Goal: Information Seeking & Learning: Learn about a topic

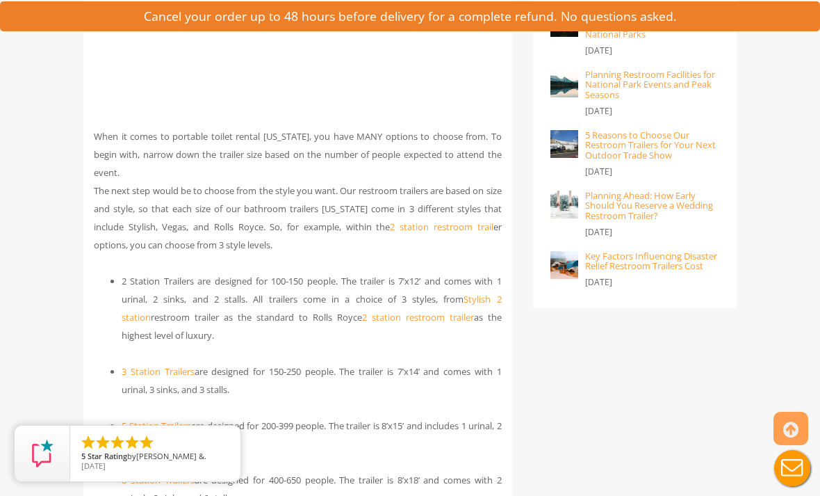
scroll to position [1301, 0]
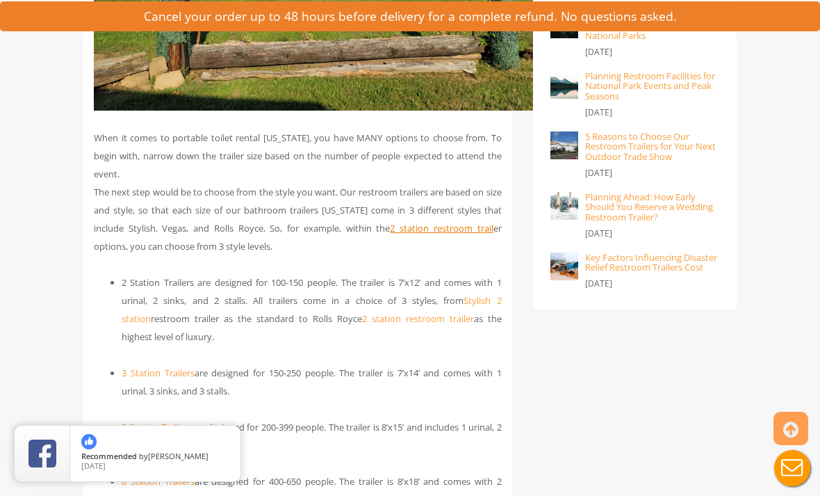
click at [462, 234] on link "2 station restroom trail" at bounding box center [441, 228] width 103 height 13
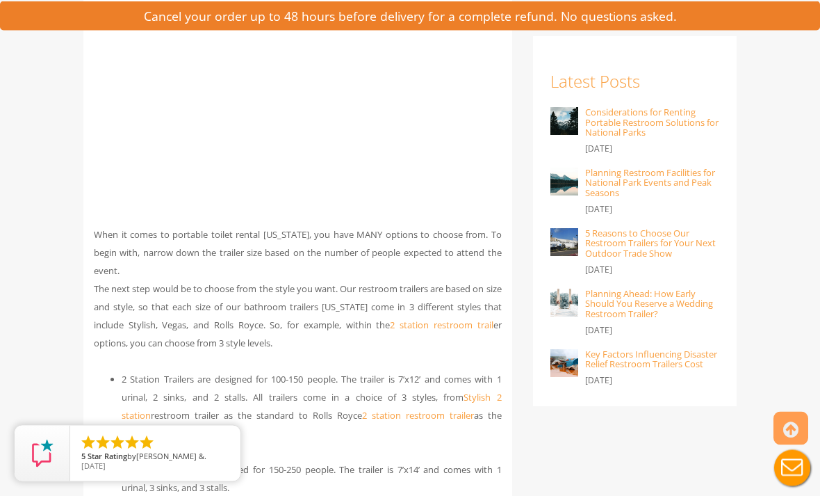
scroll to position [1207, 0]
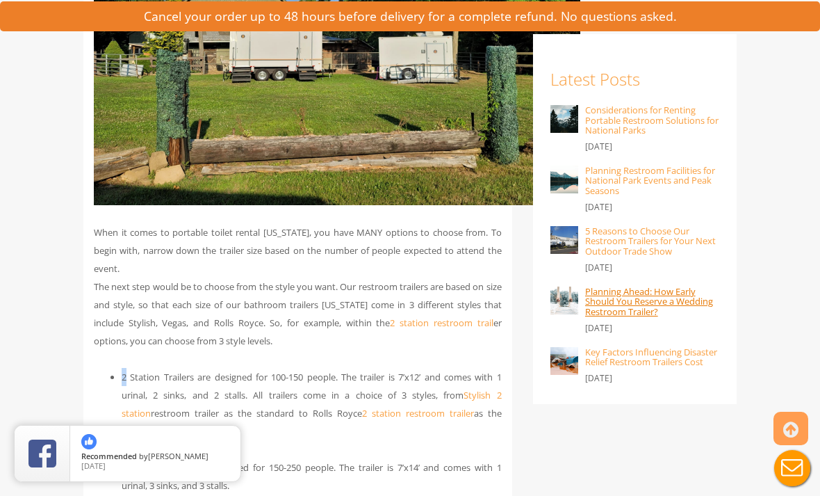
click at [614, 312] on link "Planning Ahead: How Early Should You Reserve a Wedding Restroom Trailer?" at bounding box center [649, 301] width 128 height 33
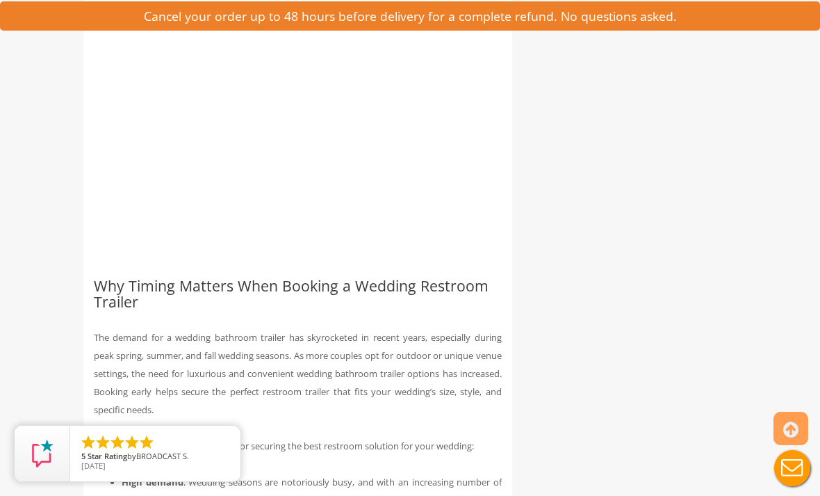
scroll to position [1055, 0]
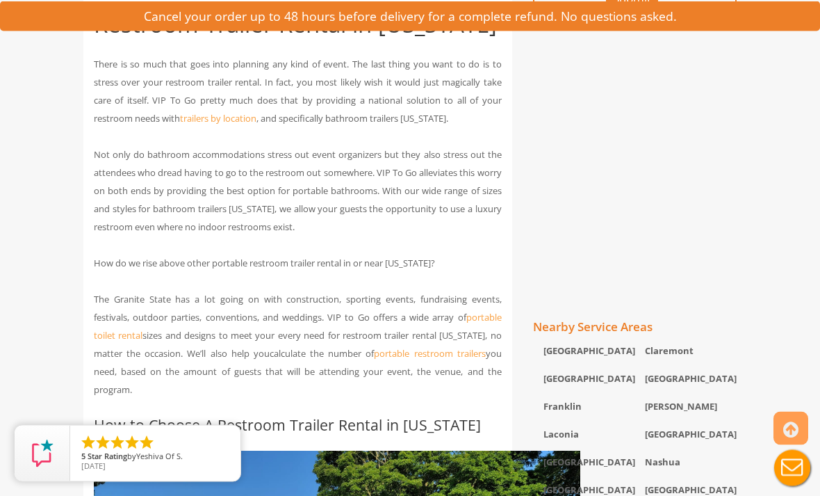
scroll to position [614, 0]
click at [485, 341] on link "portable toilet rental" at bounding box center [298, 326] width 408 height 31
